Goal: Task Accomplishment & Management: Complete application form

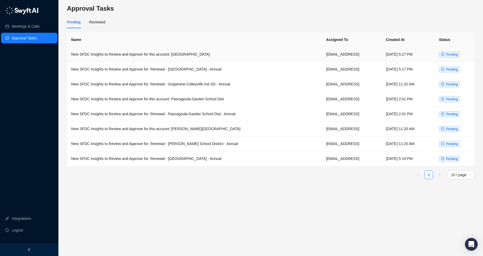
click at [446, 55] on span "Pending" at bounding box center [452, 55] width 12 height 4
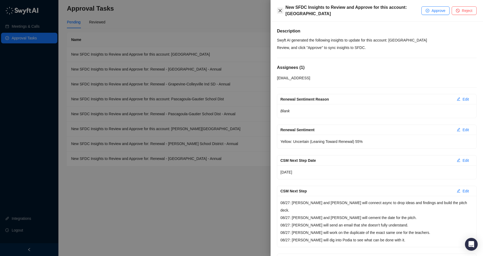
click at [280, 12] on icon "close" at bounding box center [280, 11] width 4 height 4
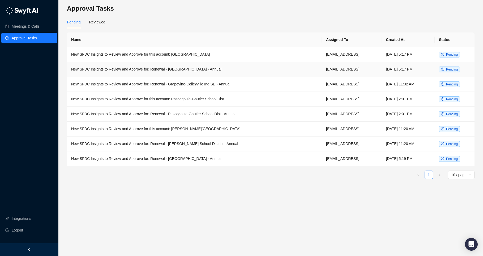
click at [446, 70] on span "Pending" at bounding box center [449, 69] width 21 height 6
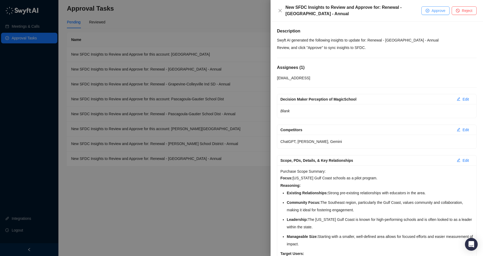
click at [433, 14] on button "Approve" at bounding box center [436, 10] width 28 height 9
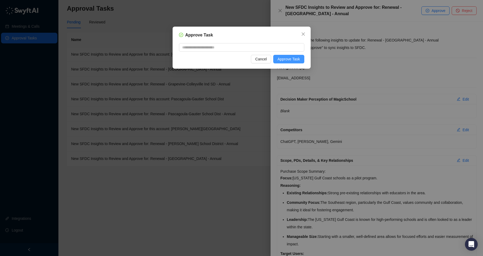
click at [285, 59] on span "Approve Task" at bounding box center [289, 59] width 23 height 6
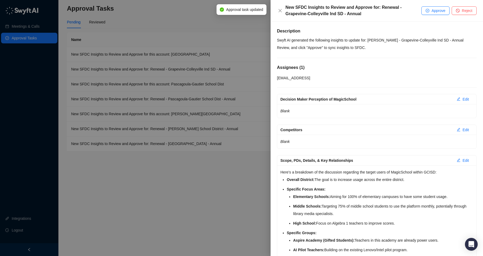
click at [243, 35] on div at bounding box center [241, 128] width 483 height 256
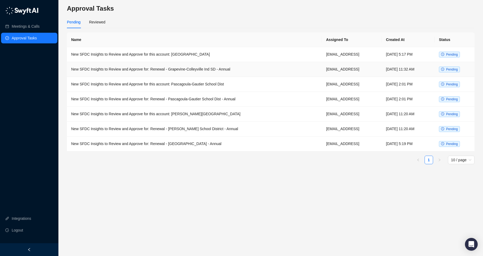
click at [449, 70] on span "Pending" at bounding box center [452, 69] width 12 height 4
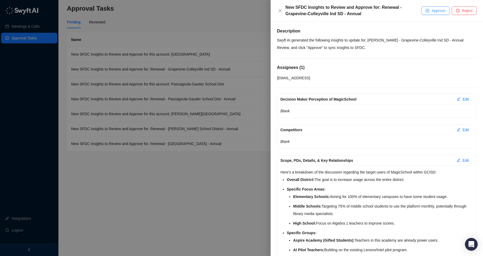
click at [436, 10] on span "Approve" at bounding box center [439, 11] width 14 height 6
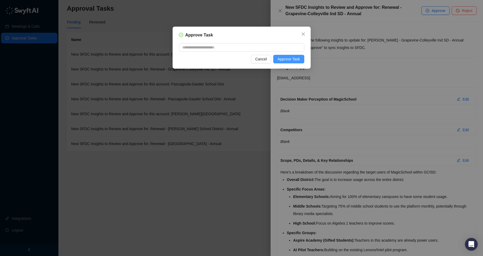
click at [293, 59] on span "Approve Task" at bounding box center [289, 59] width 23 height 6
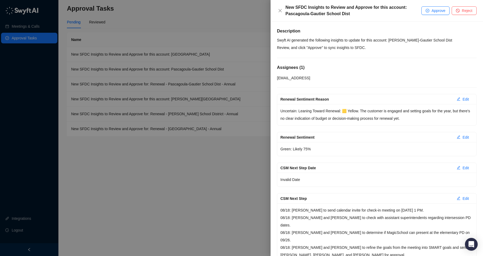
click at [226, 32] on div at bounding box center [241, 128] width 483 height 256
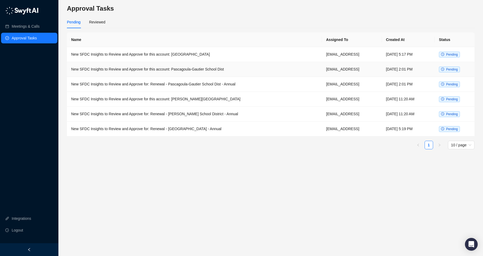
click at [447, 69] on span "Pending" at bounding box center [452, 69] width 12 height 4
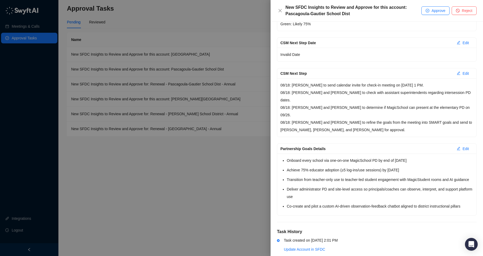
scroll to position [127, 0]
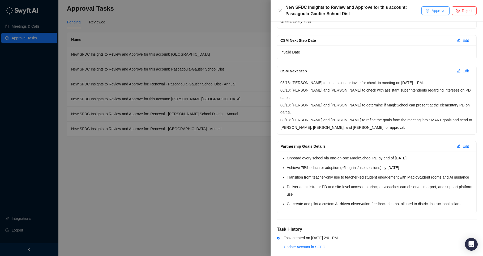
click at [436, 12] on span "Approve" at bounding box center [439, 11] width 14 height 6
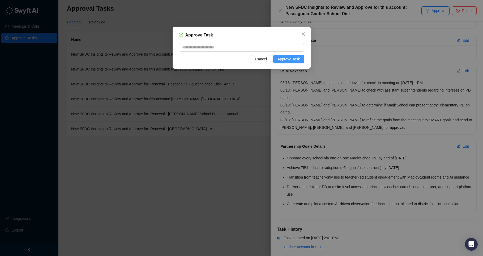
click at [297, 59] on span "Approve Task" at bounding box center [289, 59] width 23 height 6
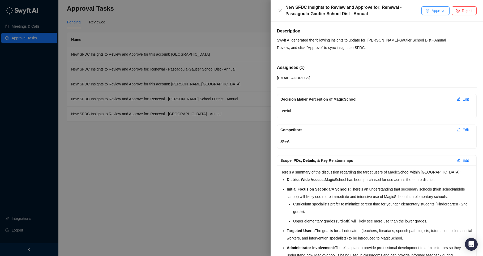
click at [432, 11] on span "Approve" at bounding box center [439, 11] width 14 height 6
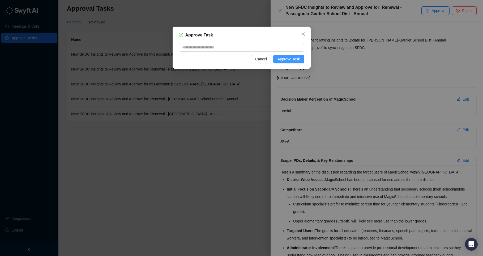
click at [294, 60] on span "Approve Task" at bounding box center [289, 59] width 23 height 6
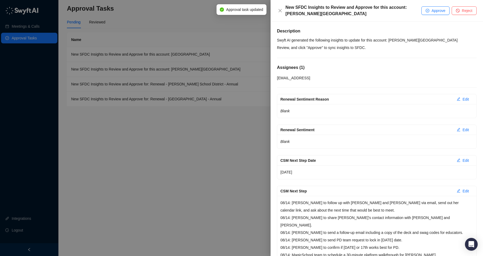
click at [248, 64] on div at bounding box center [241, 128] width 483 height 256
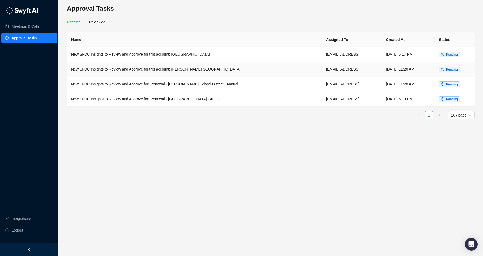
click at [451, 70] on span "Pending" at bounding box center [452, 69] width 12 height 4
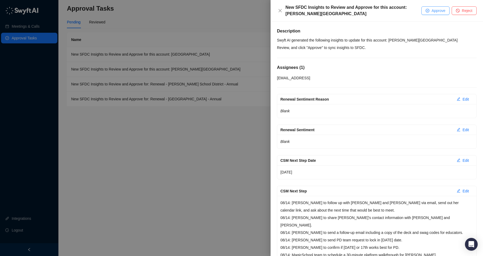
click at [427, 8] on button "Approve" at bounding box center [436, 10] width 28 height 9
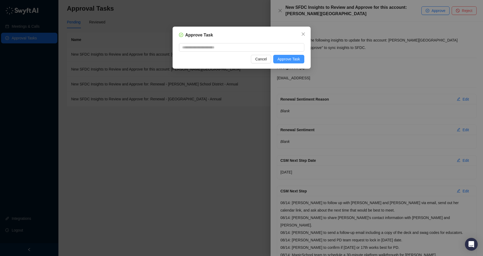
click at [295, 61] on span "Approve Task" at bounding box center [289, 59] width 23 height 6
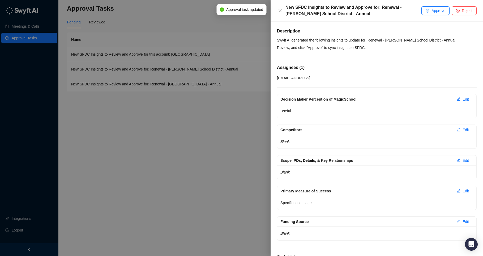
click at [240, 32] on div at bounding box center [241, 128] width 483 height 256
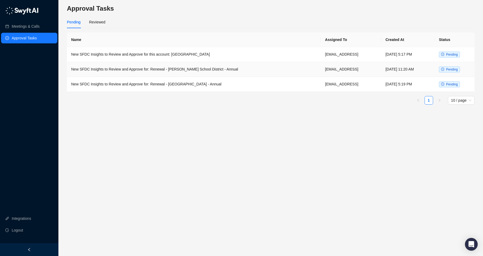
click at [452, 70] on span "Pending" at bounding box center [452, 69] width 12 height 4
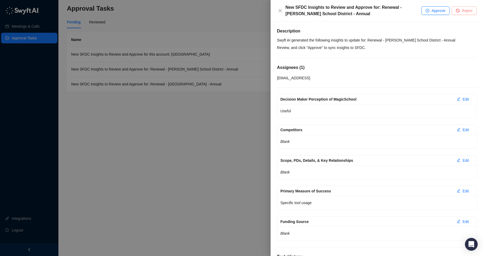
click at [463, 7] on button "Reject" at bounding box center [464, 10] width 25 height 9
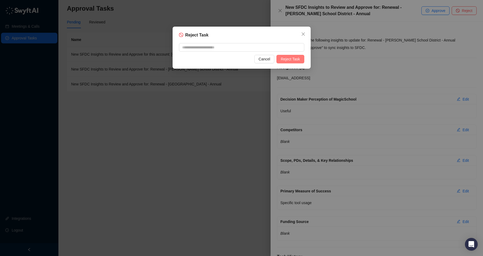
click at [287, 61] on span "Reject Task" at bounding box center [290, 59] width 19 height 6
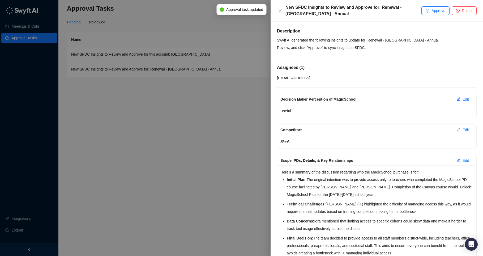
click at [228, 83] on div at bounding box center [241, 128] width 483 height 256
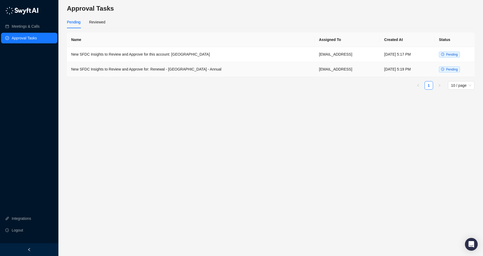
click at [451, 68] on span "Pending" at bounding box center [452, 69] width 12 height 4
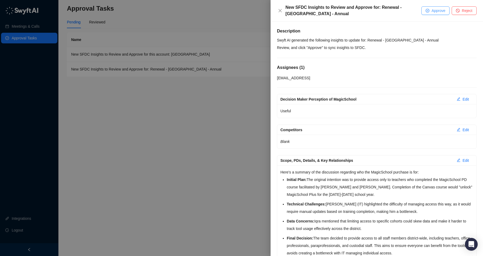
click at [432, 11] on span "Approve" at bounding box center [439, 11] width 14 height 6
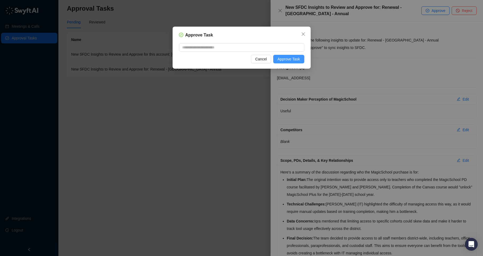
click at [294, 57] on span "Approve Task" at bounding box center [289, 59] width 23 height 6
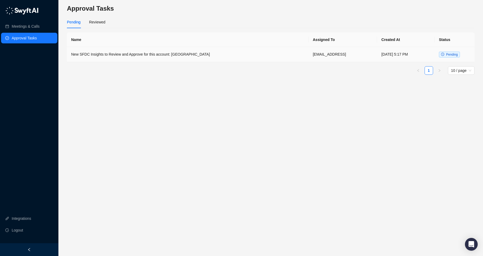
click at [443, 53] on icon "clock-circle" at bounding box center [442, 54] width 3 height 3
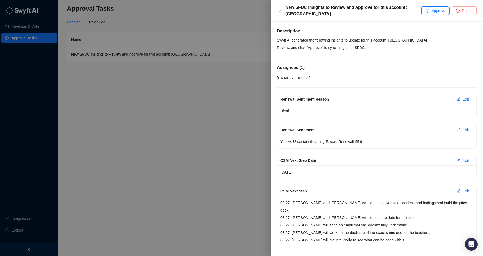
click at [461, 11] on button "Reject" at bounding box center [464, 10] width 25 height 9
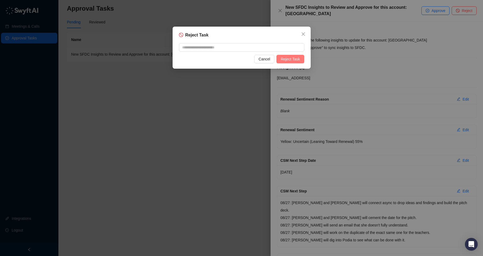
click at [292, 56] on span "Reject Task" at bounding box center [290, 59] width 19 height 6
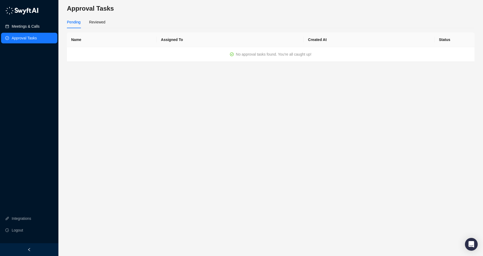
click at [37, 25] on link "Meetings & Calls" at bounding box center [26, 26] width 28 height 11
